Goal: Navigation & Orientation: Find specific page/section

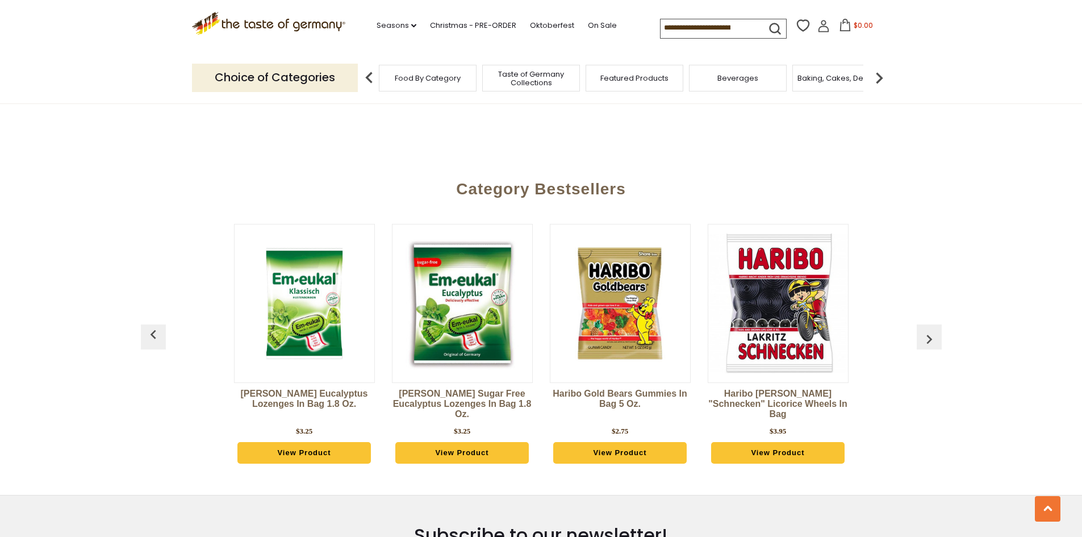
scroll to position [2897, 0]
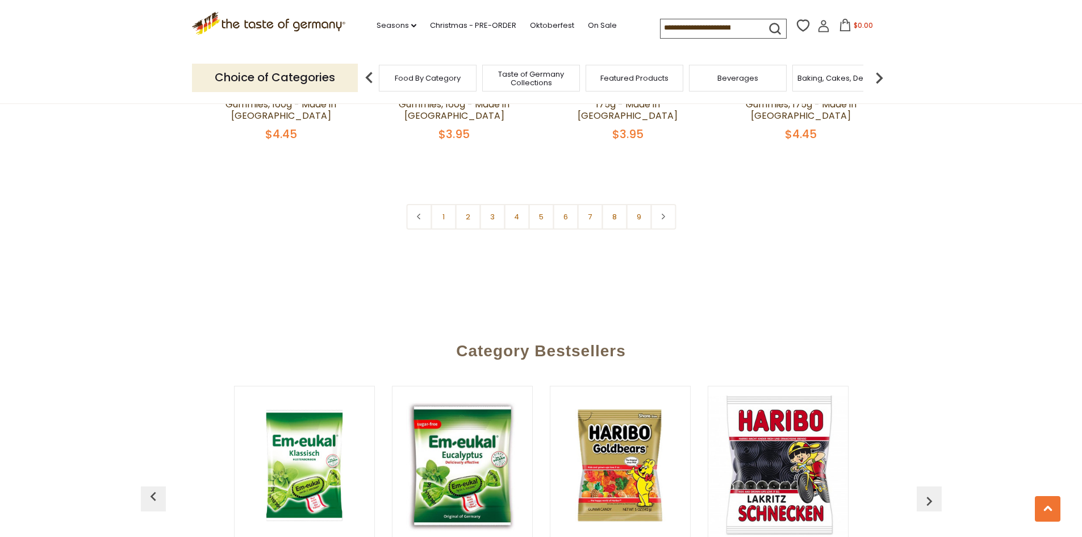
click at [634, 83] on div "Featured Products" at bounding box center [635, 78] width 98 height 27
click at [511, 23] on link "Christmas - PRE-ORDER" at bounding box center [473, 25] width 86 height 12
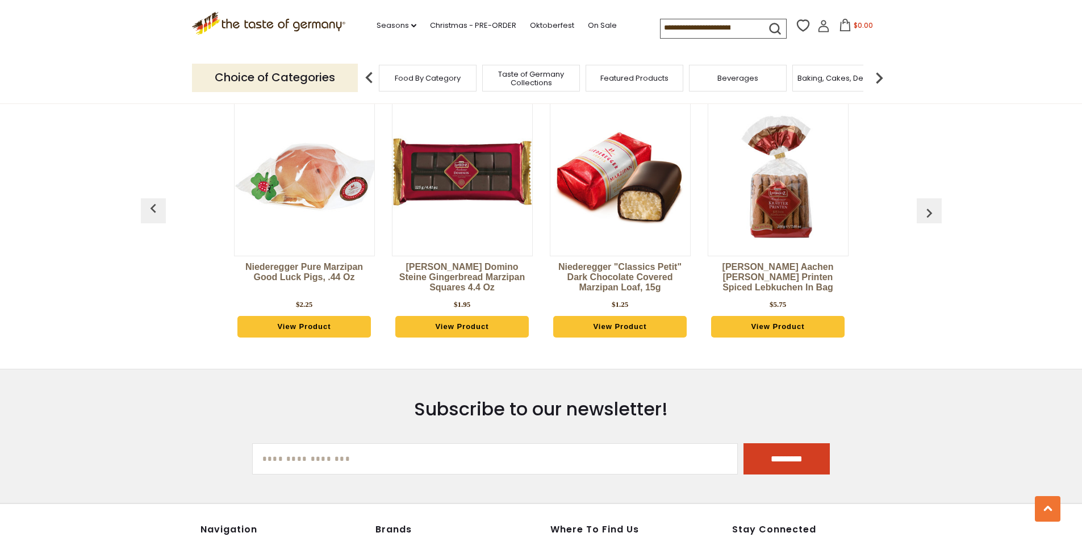
scroll to position [569, 0]
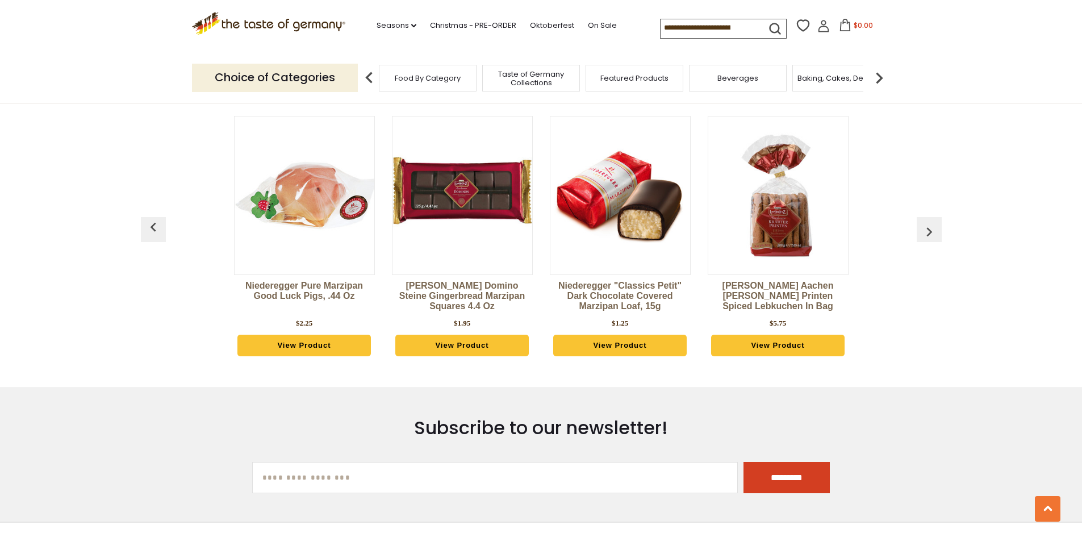
click at [550, 88] on div "Taste of Germany Collections" at bounding box center [531, 78] width 98 height 27
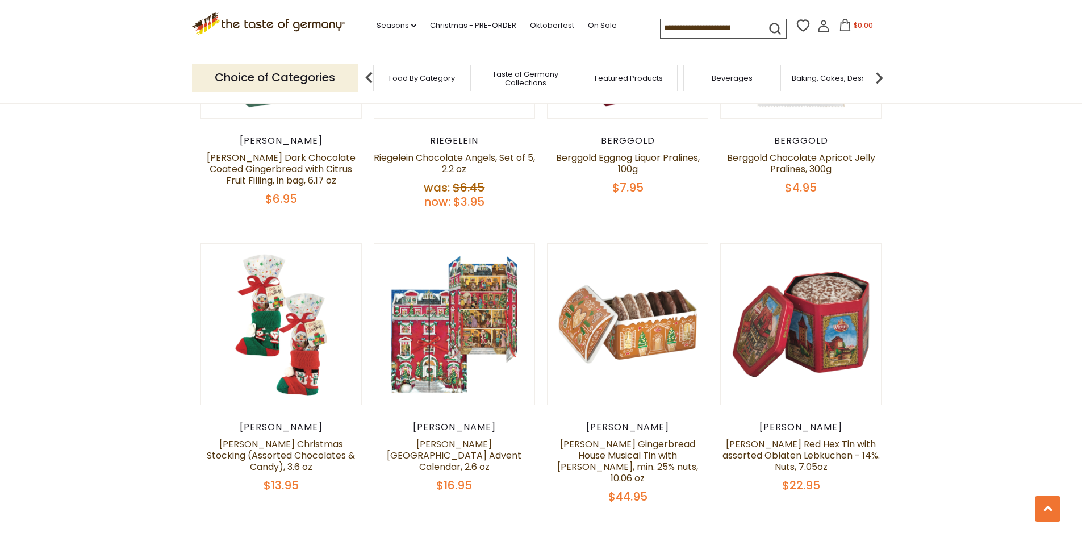
scroll to position [512, 0]
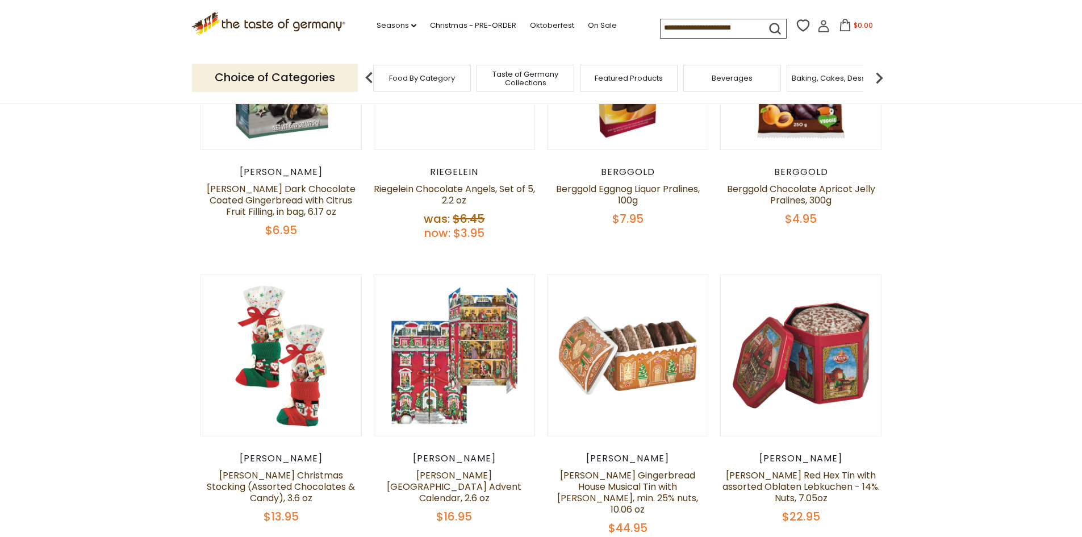
click at [416, 74] on span "Food By Category" at bounding box center [422, 78] width 66 height 9
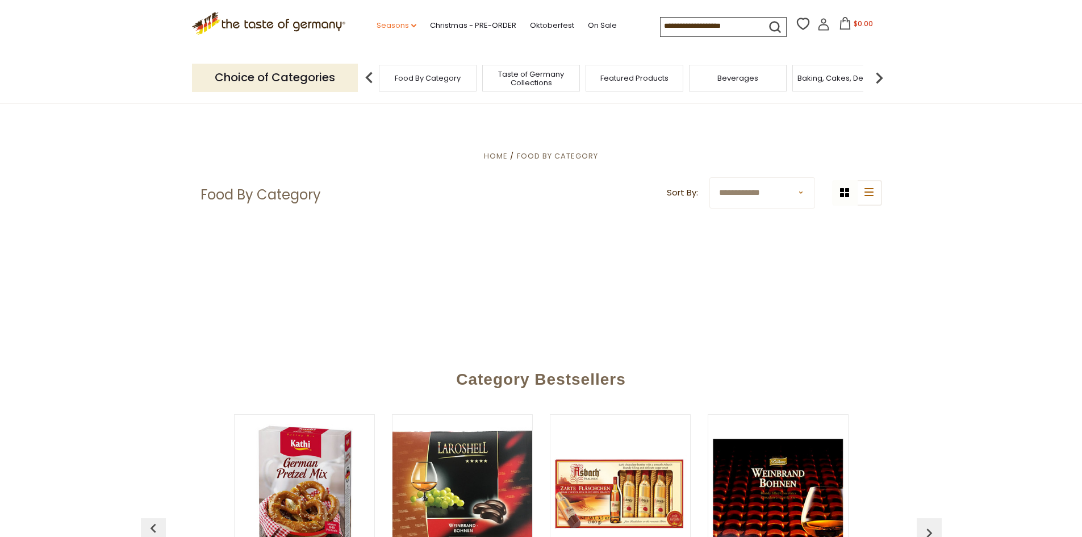
click at [406, 20] on link "Seasons dropdown_arrow" at bounding box center [397, 25] width 40 height 12
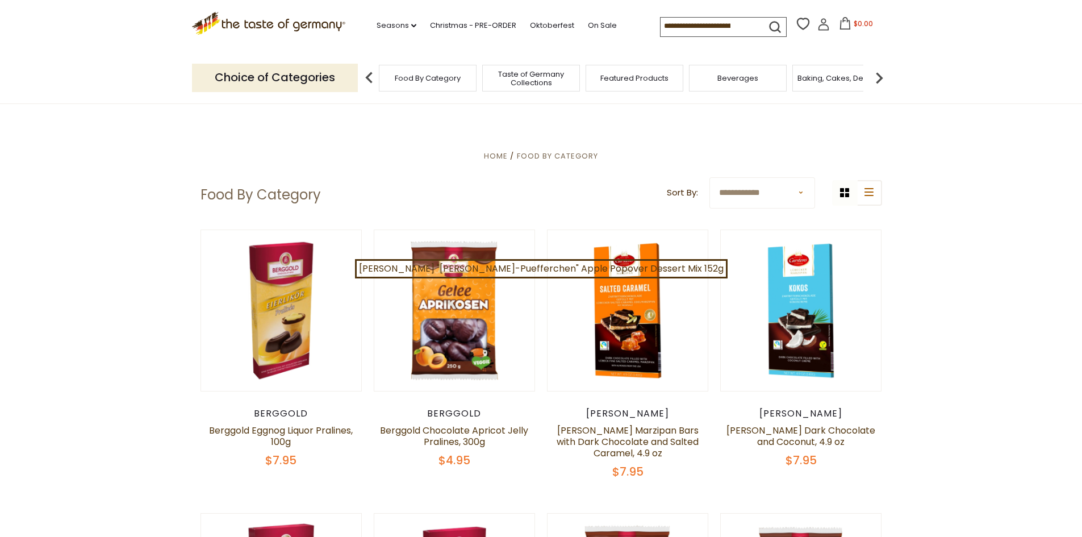
click at [300, 84] on p "Choice of Categories" at bounding box center [275, 78] width 166 height 28
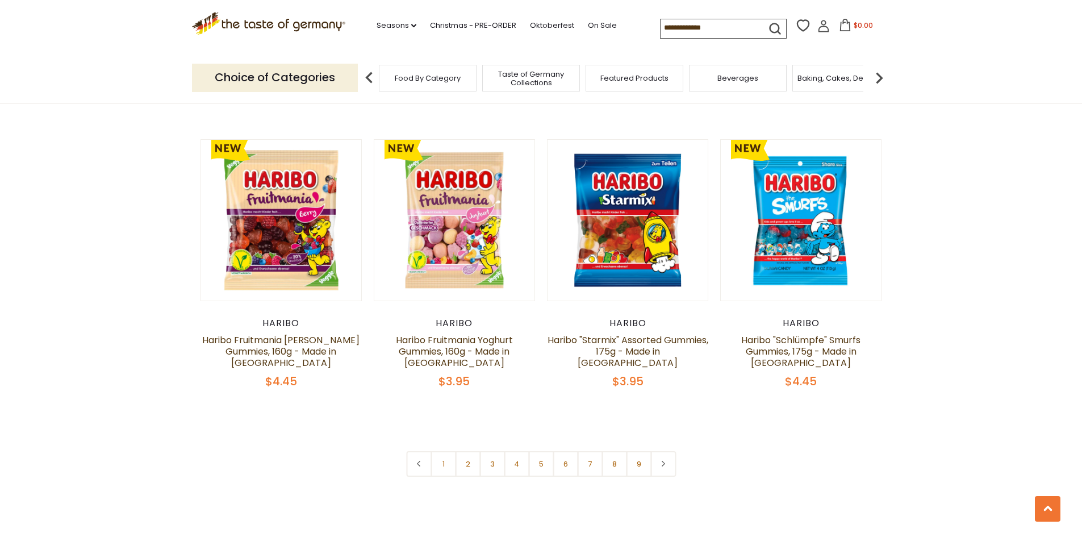
scroll to position [2611, 0]
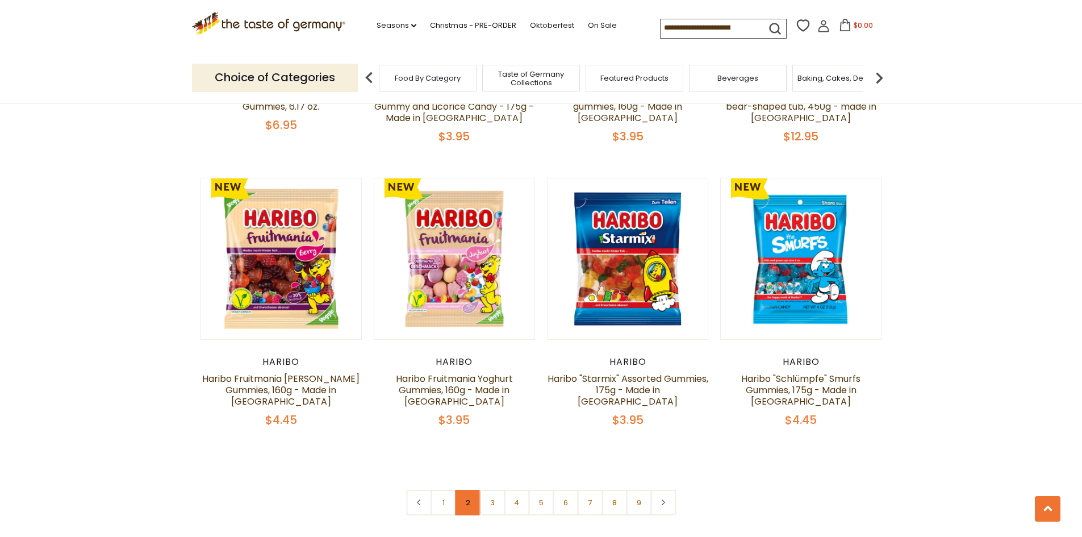
click at [458, 490] on link "2" at bounding box center [468, 503] width 26 height 26
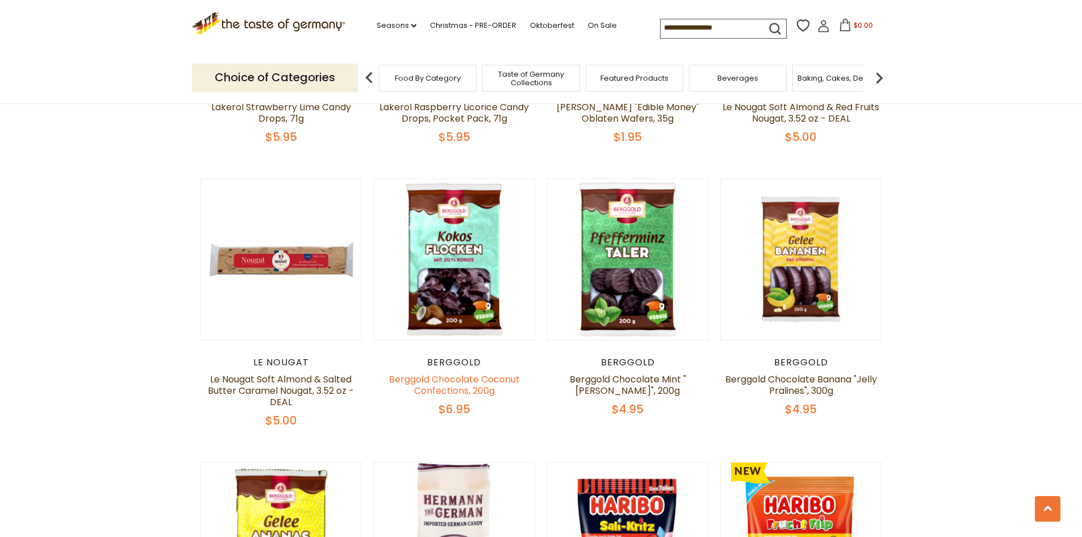
scroll to position [1527, 0]
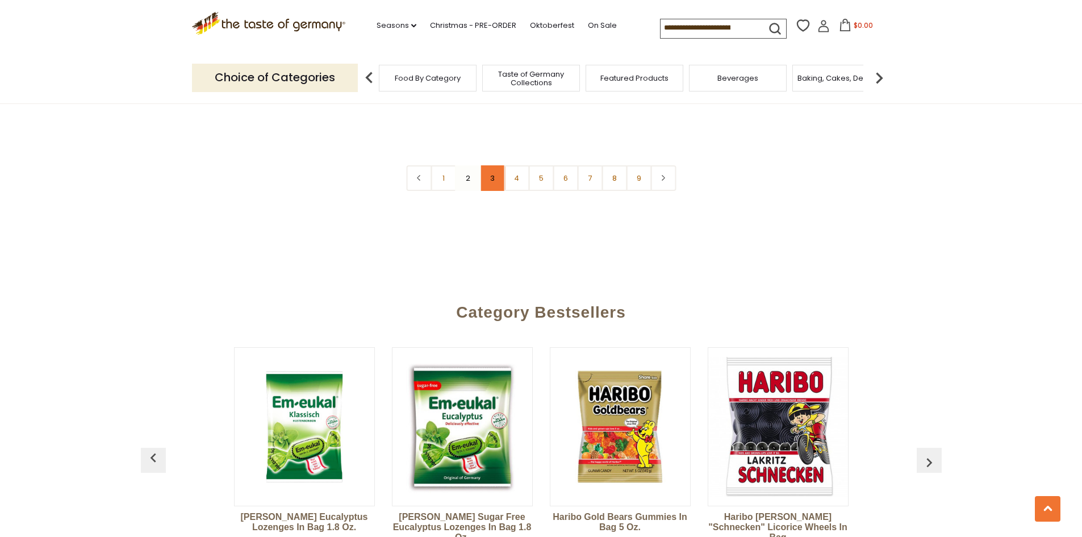
click at [495, 165] on link "3" at bounding box center [492, 178] width 26 height 26
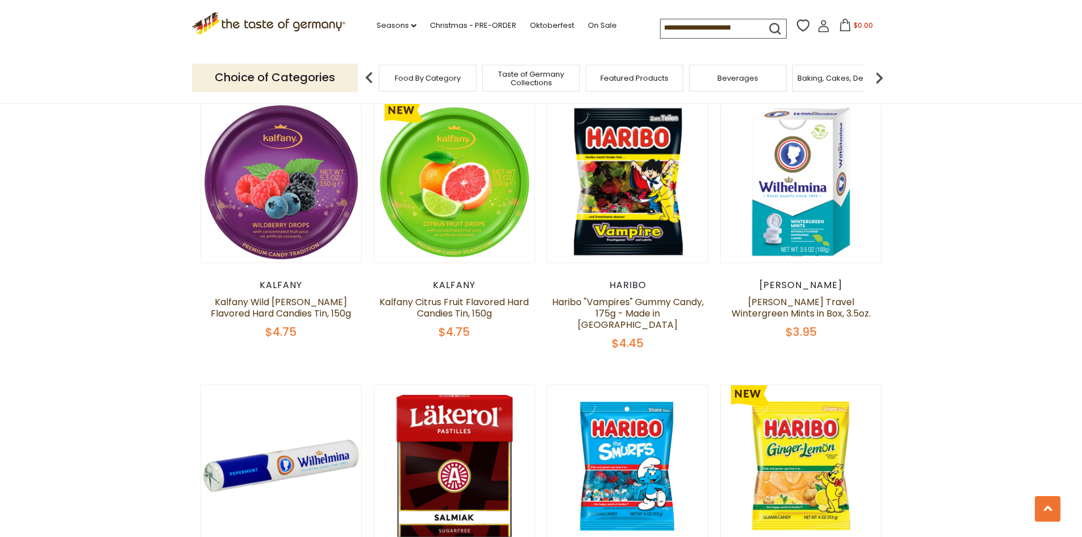
scroll to position [1924, 0]
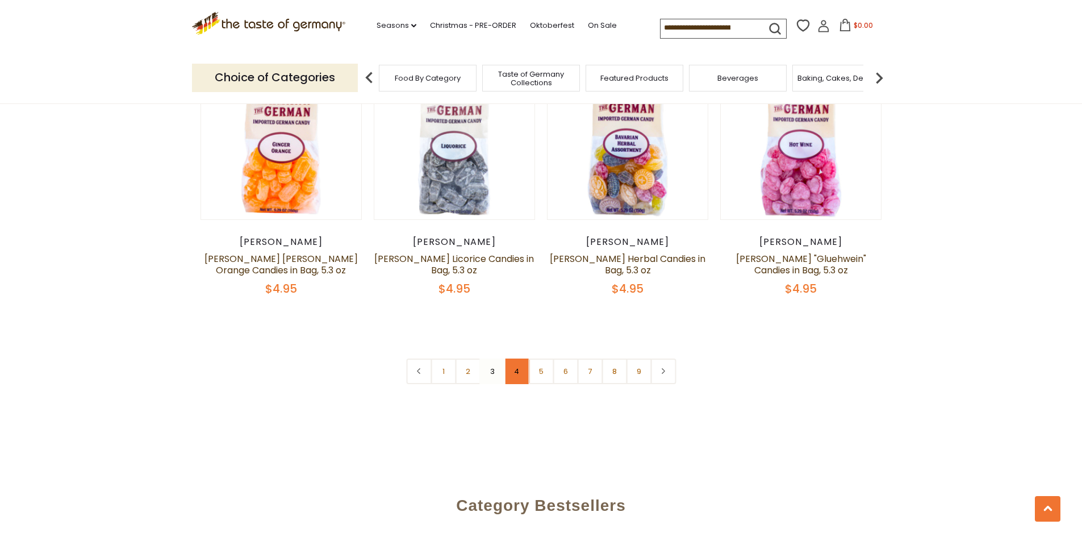
click at [514, 358] on link "4" at bounding box center [517, 371] width 26 height 26
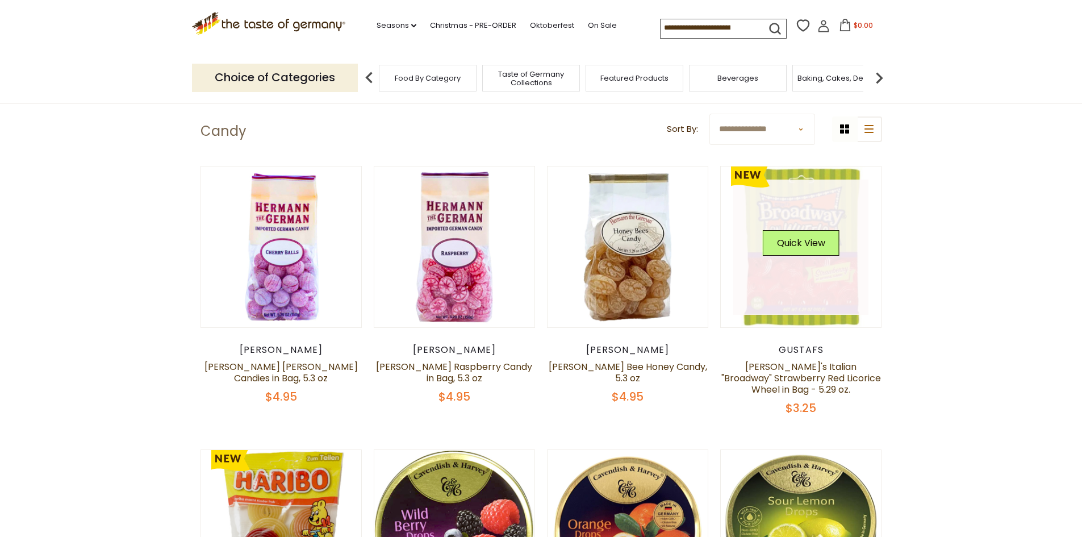
scroll to position [618, 0]
